Goal: Transaction & Acquisition: Purchase product/service

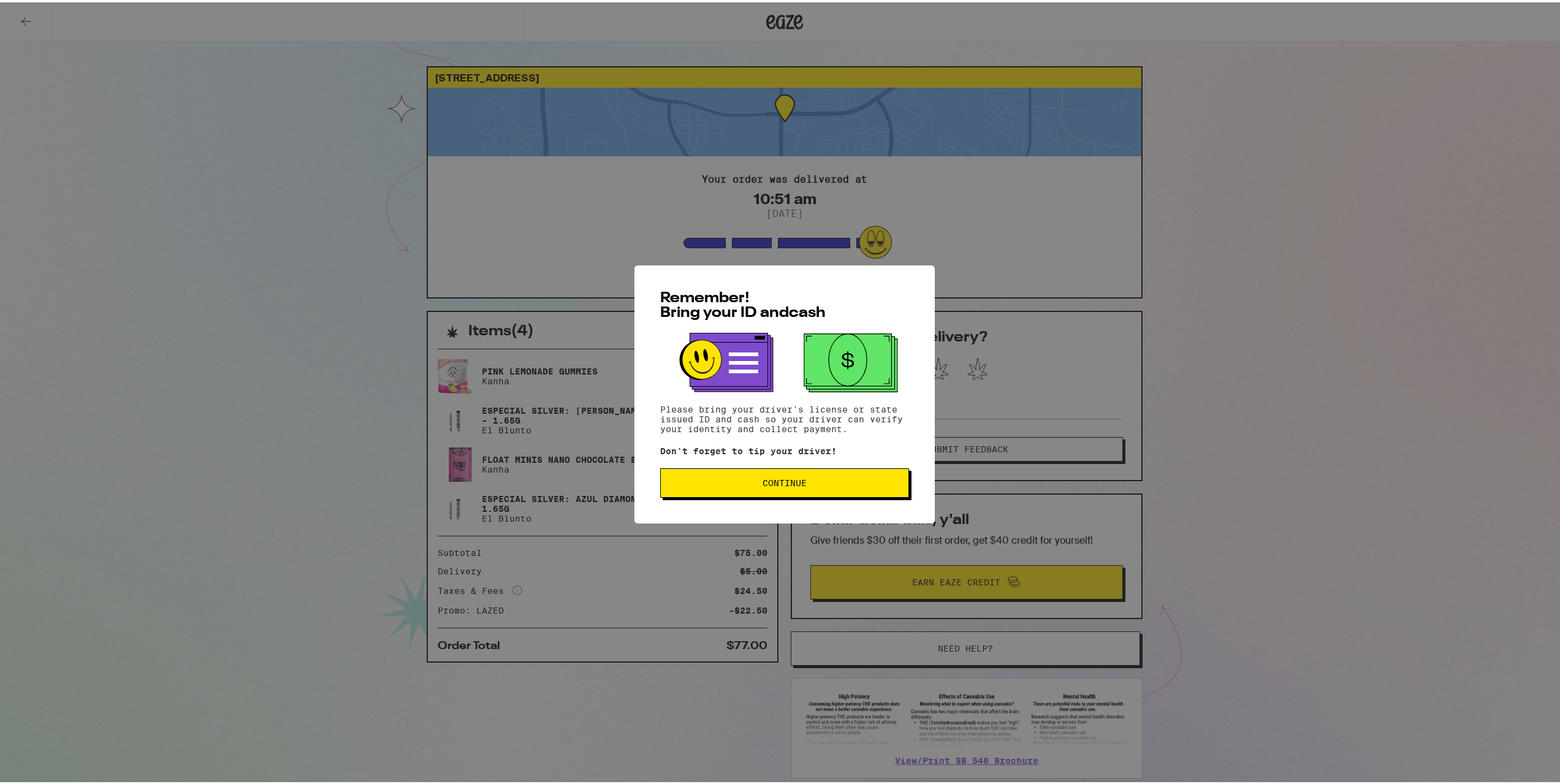
click at [770, 485] on span "Continue" at bounding box center [784, 480] width 44 height 9
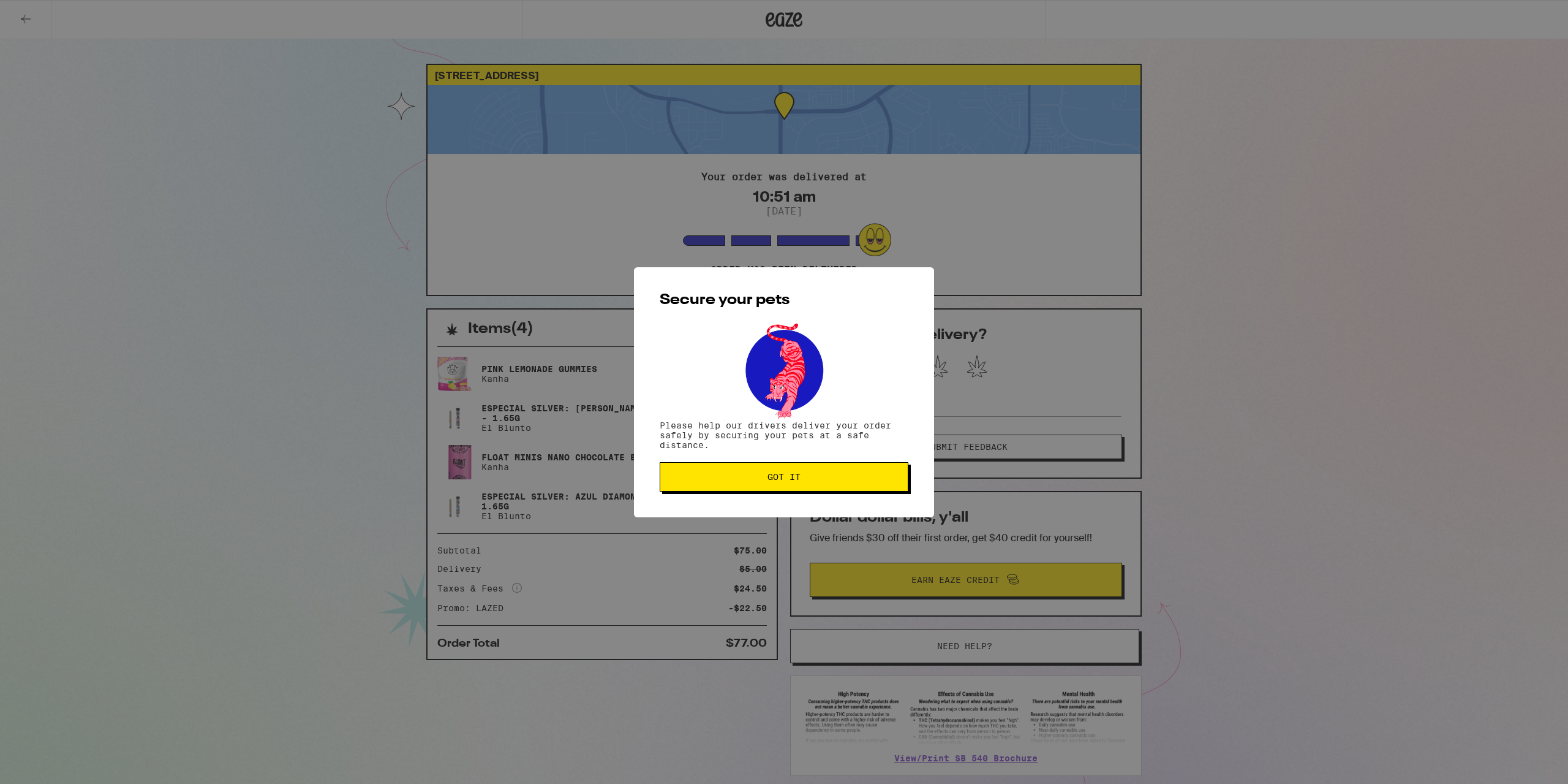
click at [786, 478] on span "Got it" at bounding box center [784, 476] width 33 height 9
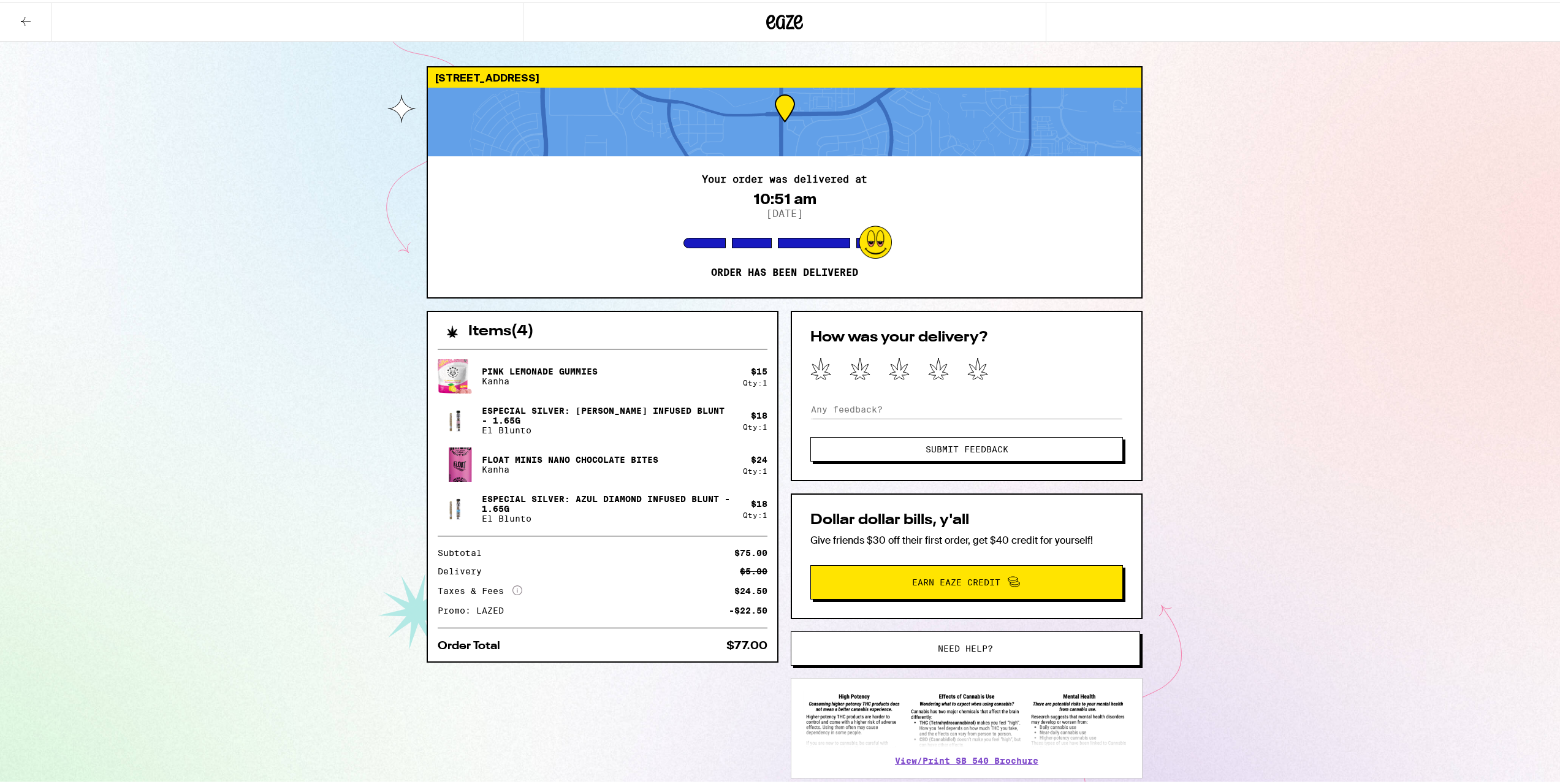
click at [32, 25] on icon at bounding box center [25, 19] width 15 height 15
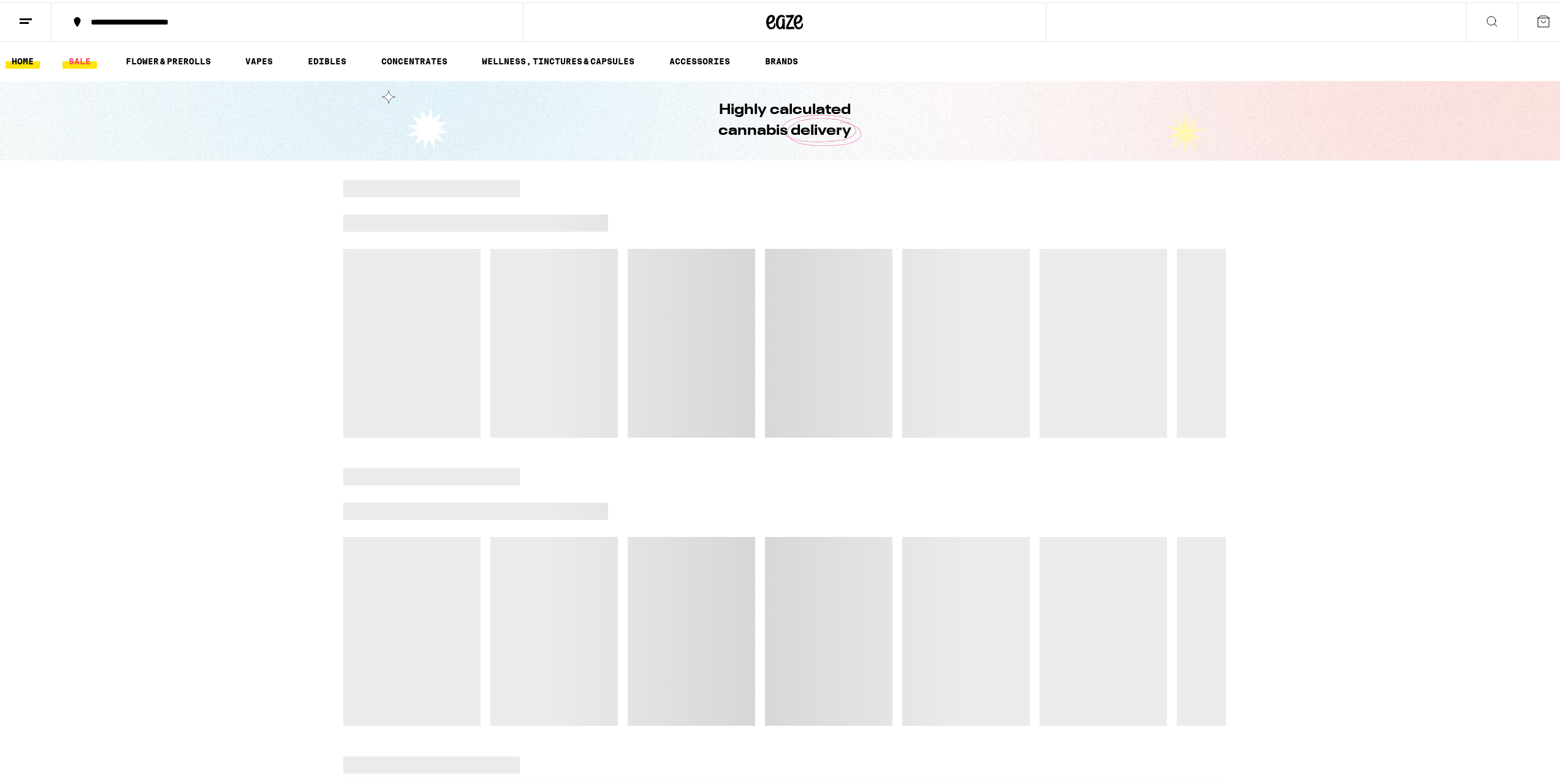
click at [79, 59] on link "SALE" at bounding box center [79, 58] width 34 height 15
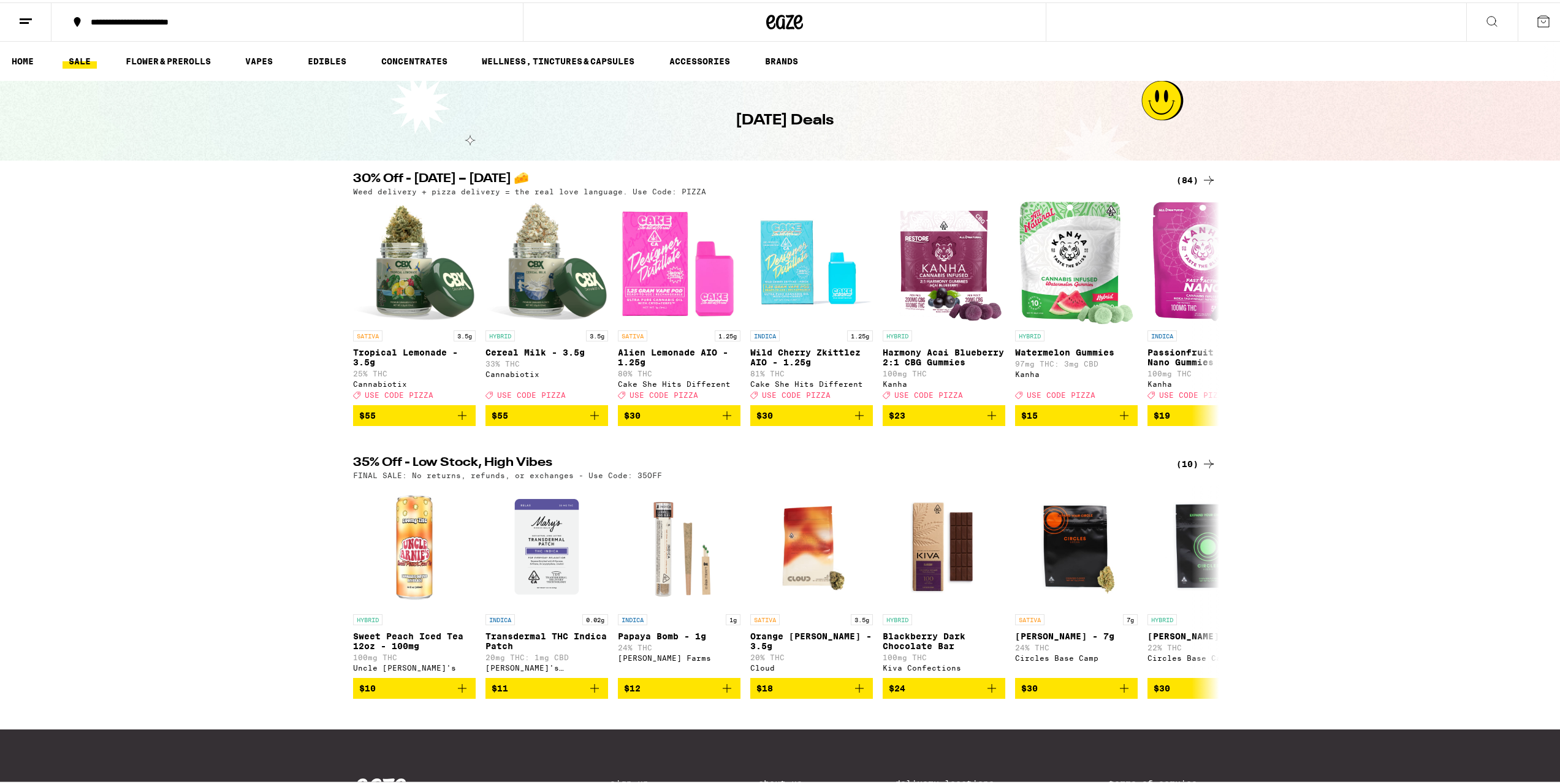
click at [1185, 177] on div "(84)" at bounding box center [1196, 177] width 40 height 15
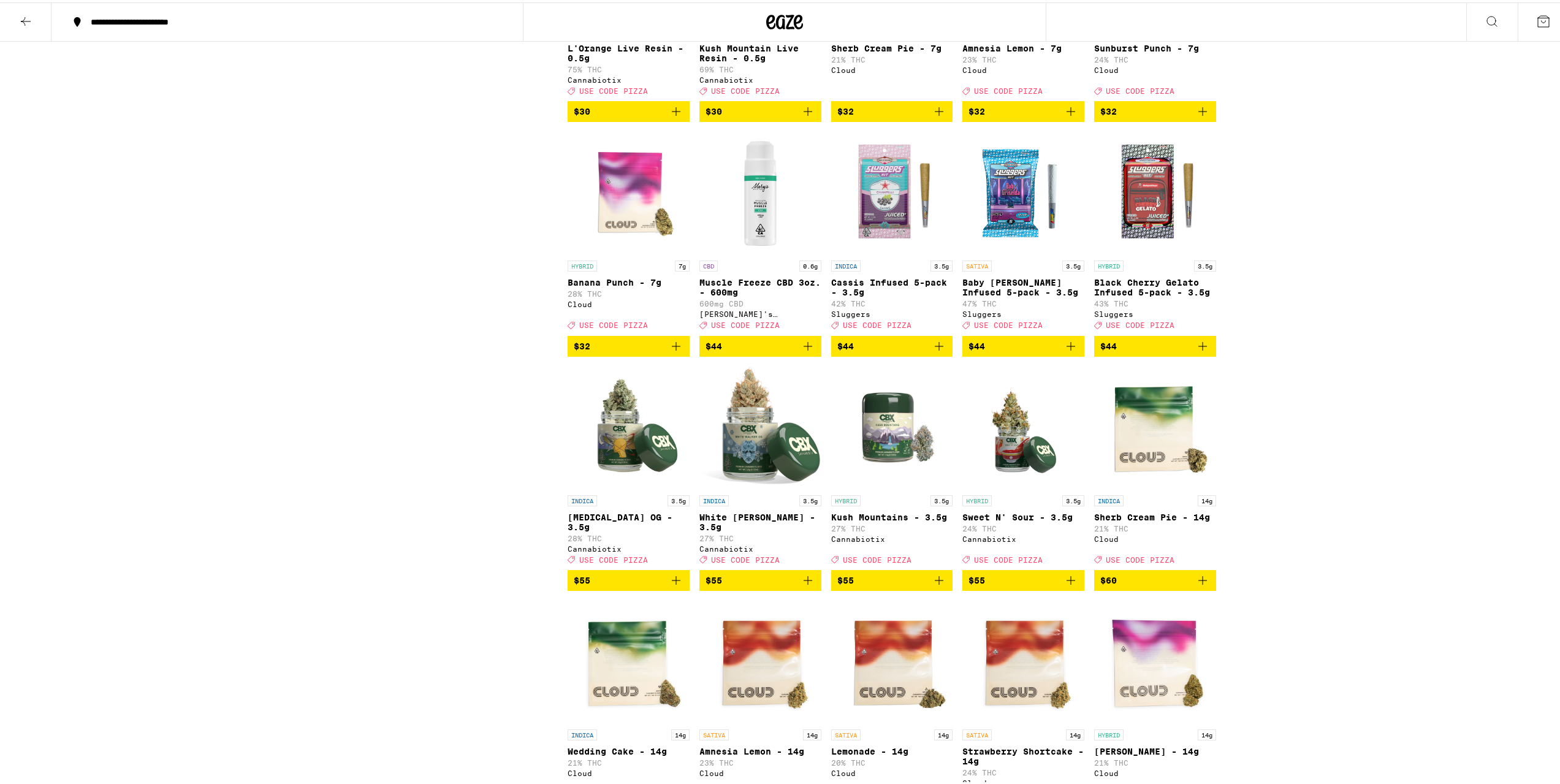
scroll to position [2697, 0]
